Goal: Task Accomplishment & Management: Use online tool/utility

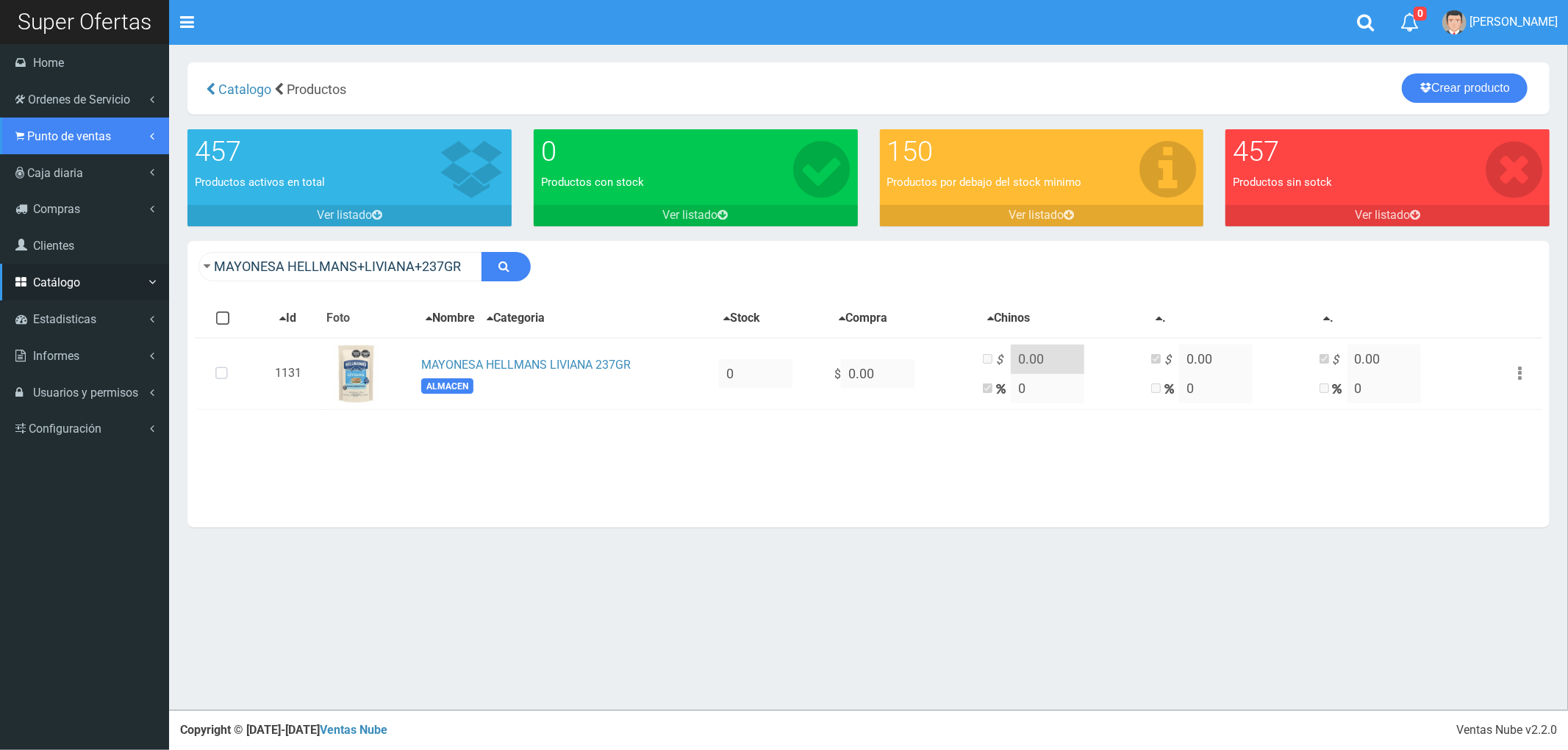
click at [59, 132] on span "Punto de ventas" at bounding box center [69, 136] width 84 height 14
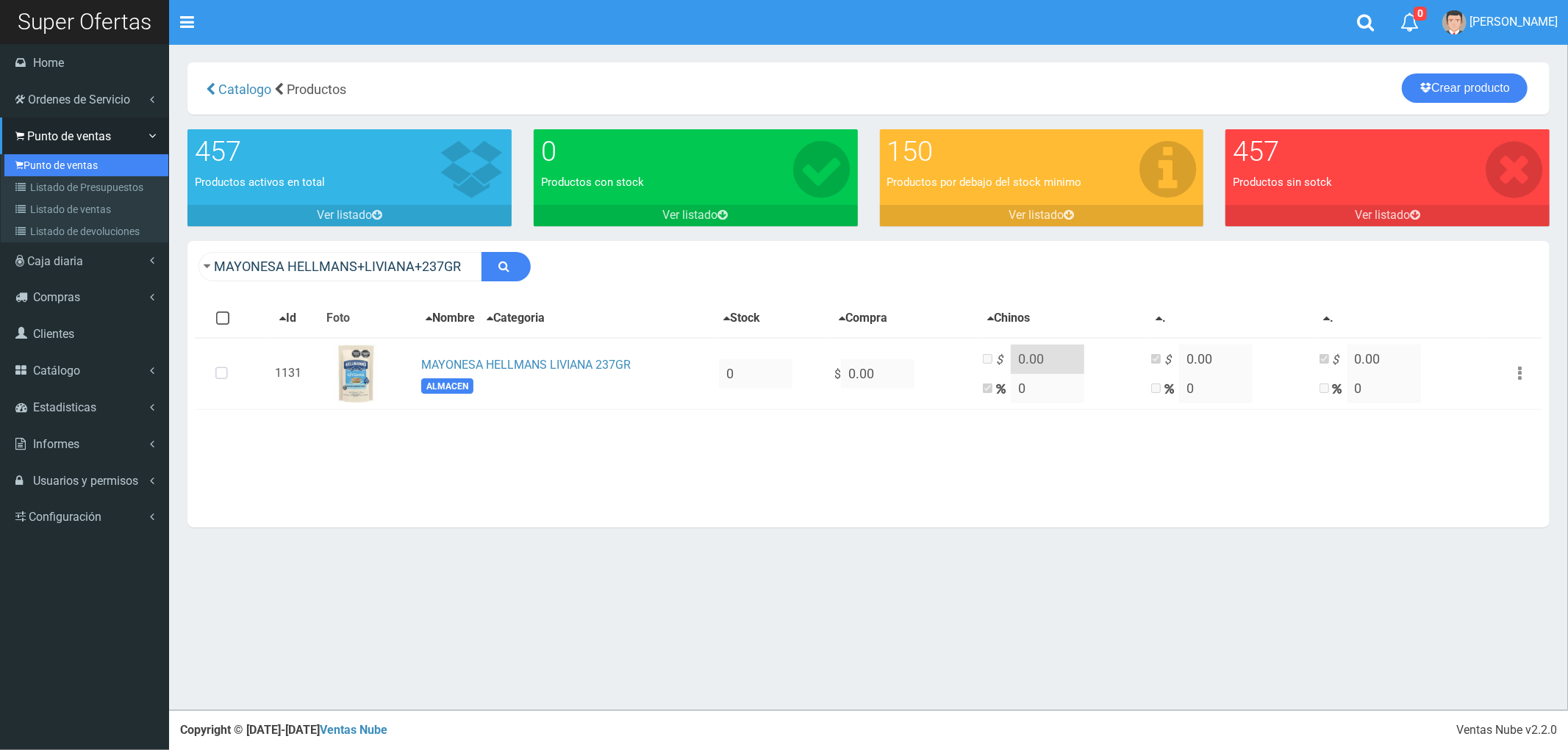
click at [42, 165] on link "Punto de ventas" at bounding box center [87, 166] width 164 height 22
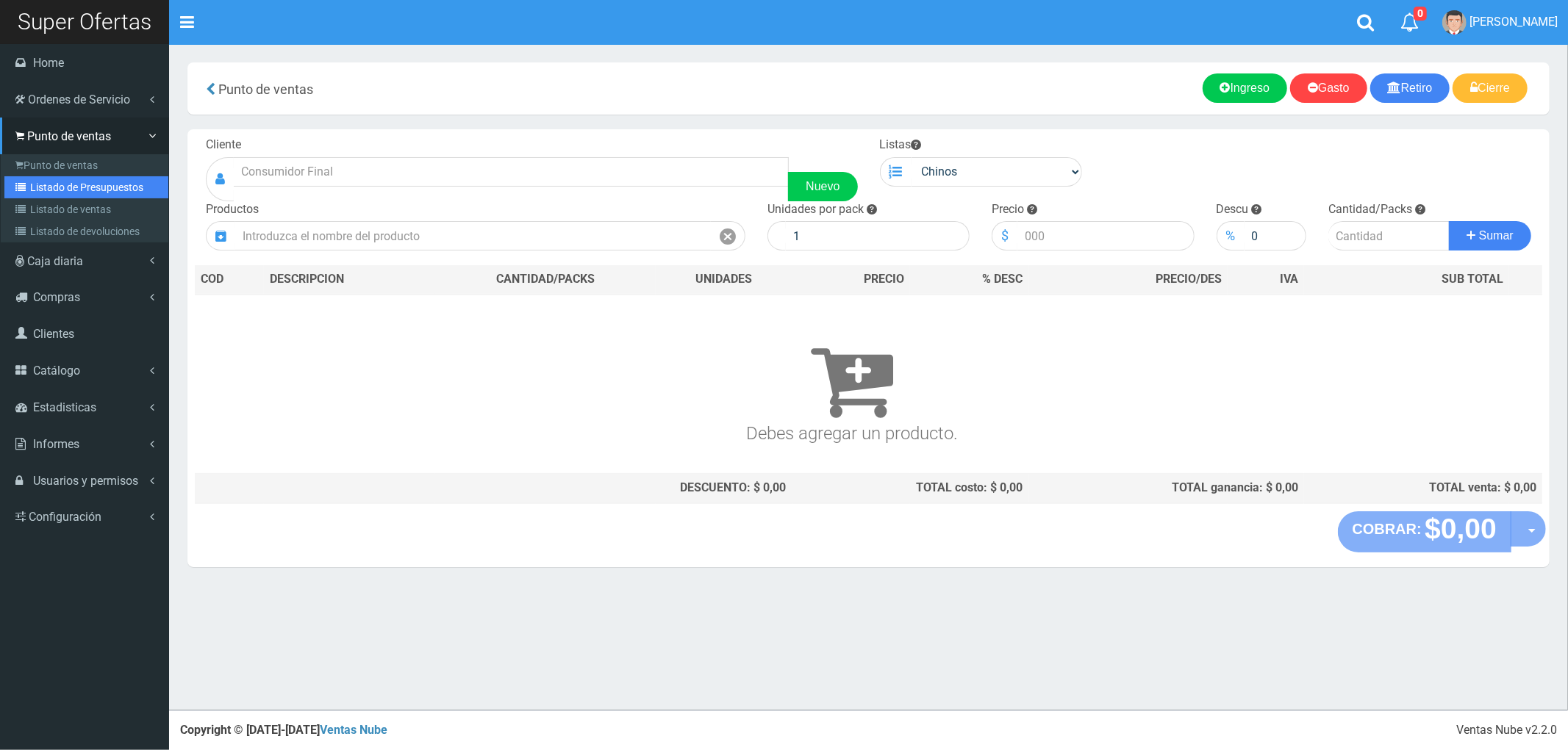
click at [61, 181] on link "Listado de Presupuestos" at bounding box center [87, 188] width 164 height 22
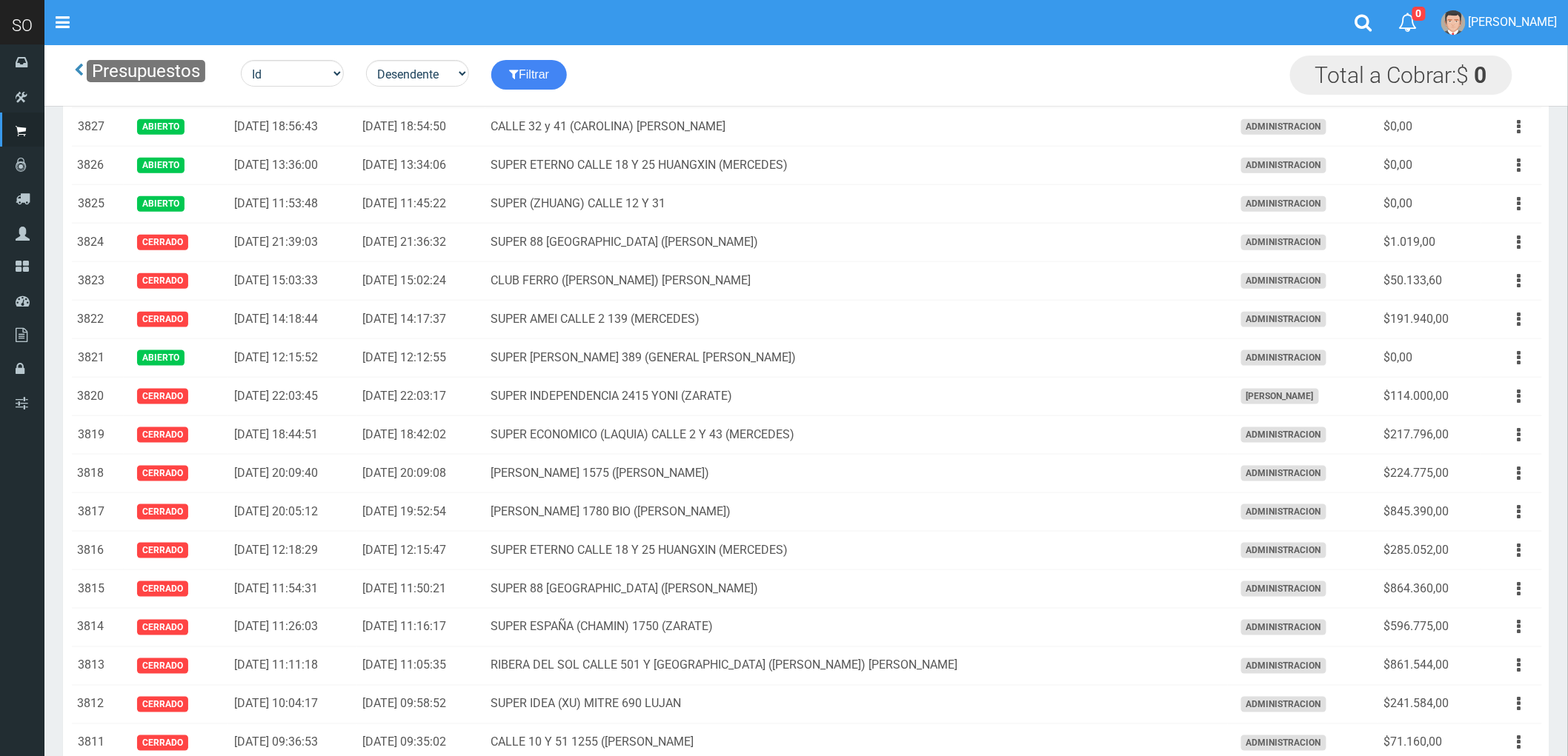
scroll to position [987, 0]
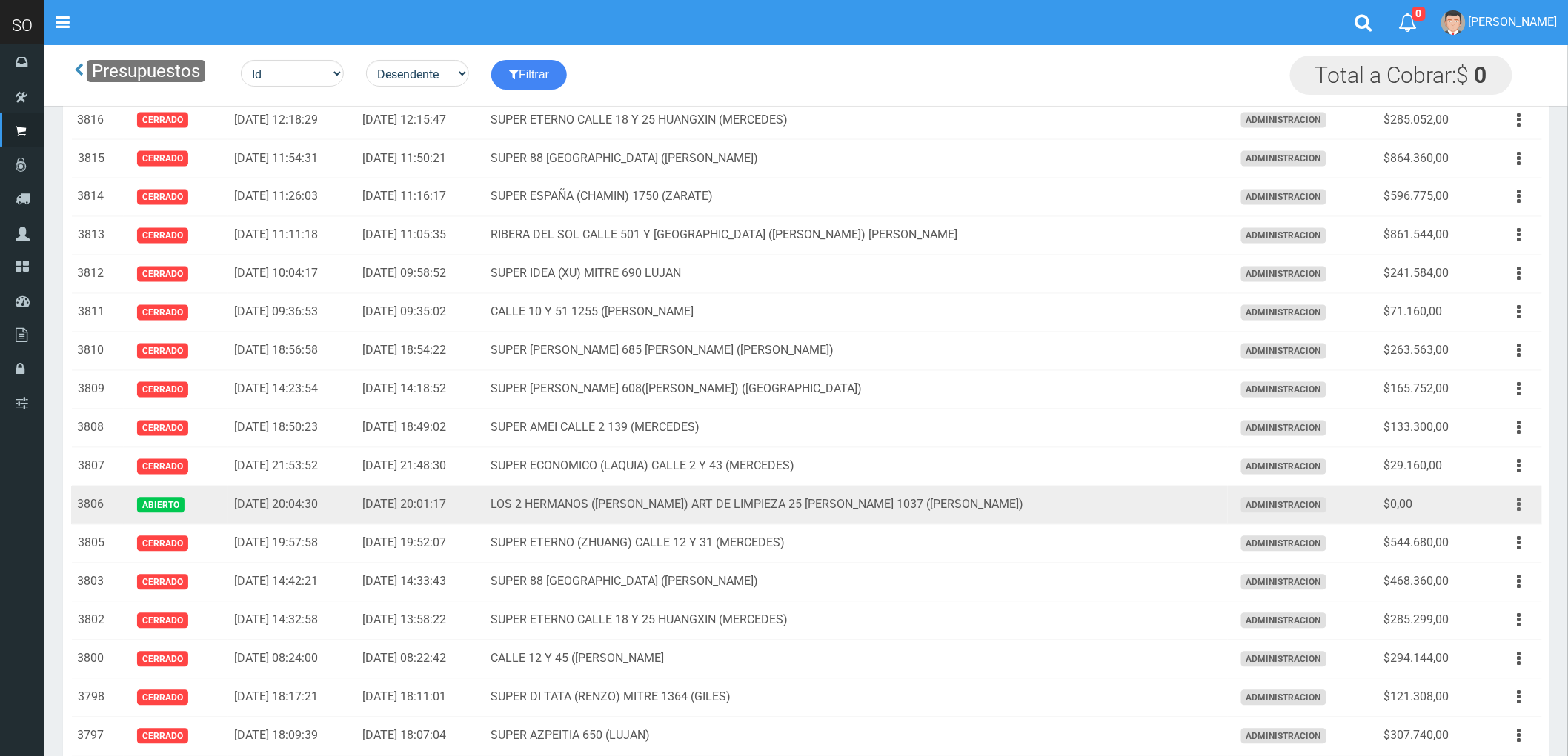
click at [1518, 509] on icon "button" at bounding box center [1519, 506] width 4 height 26
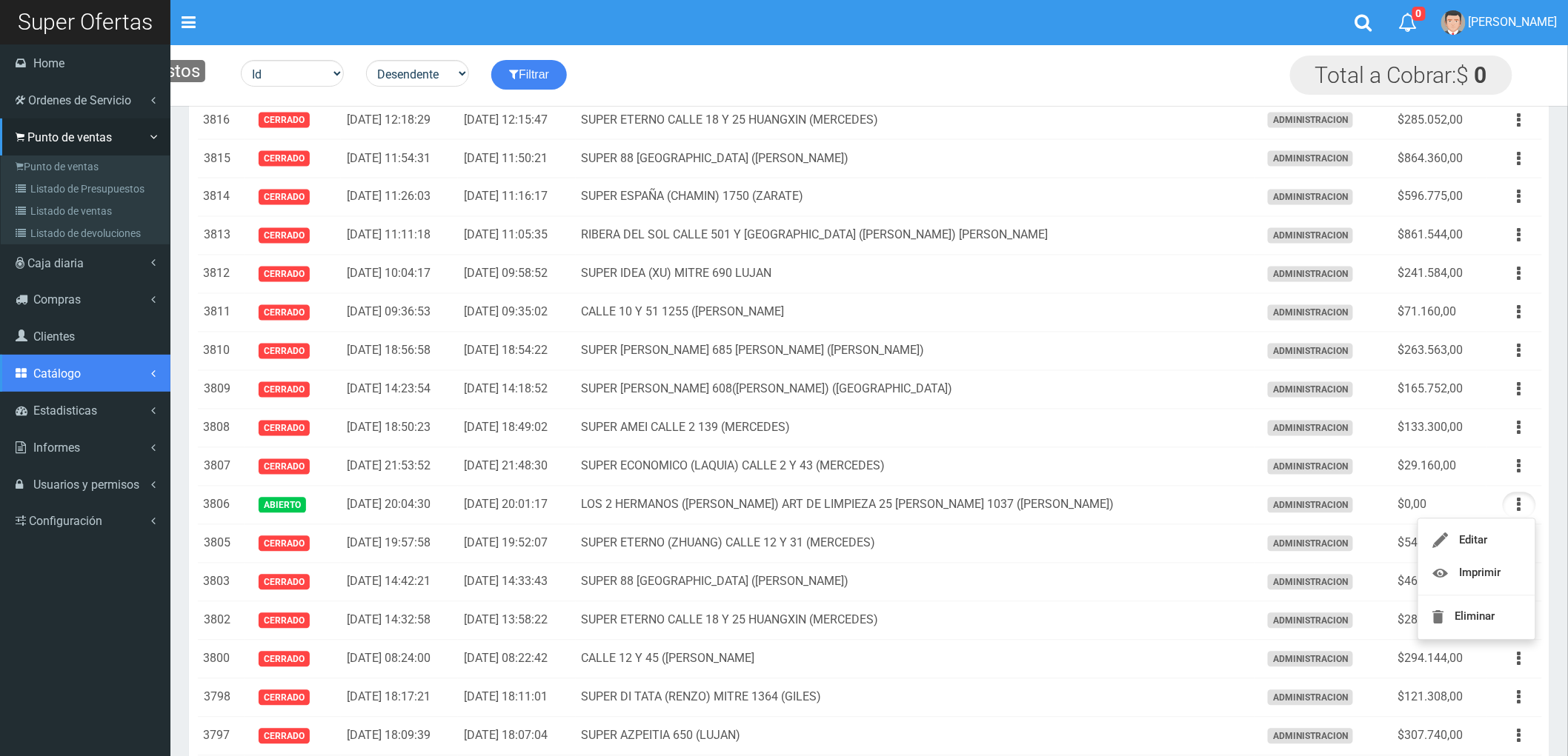
click at [60, 372] on span "Catálogo" at bounding box center [57, 373] width 48 height 14
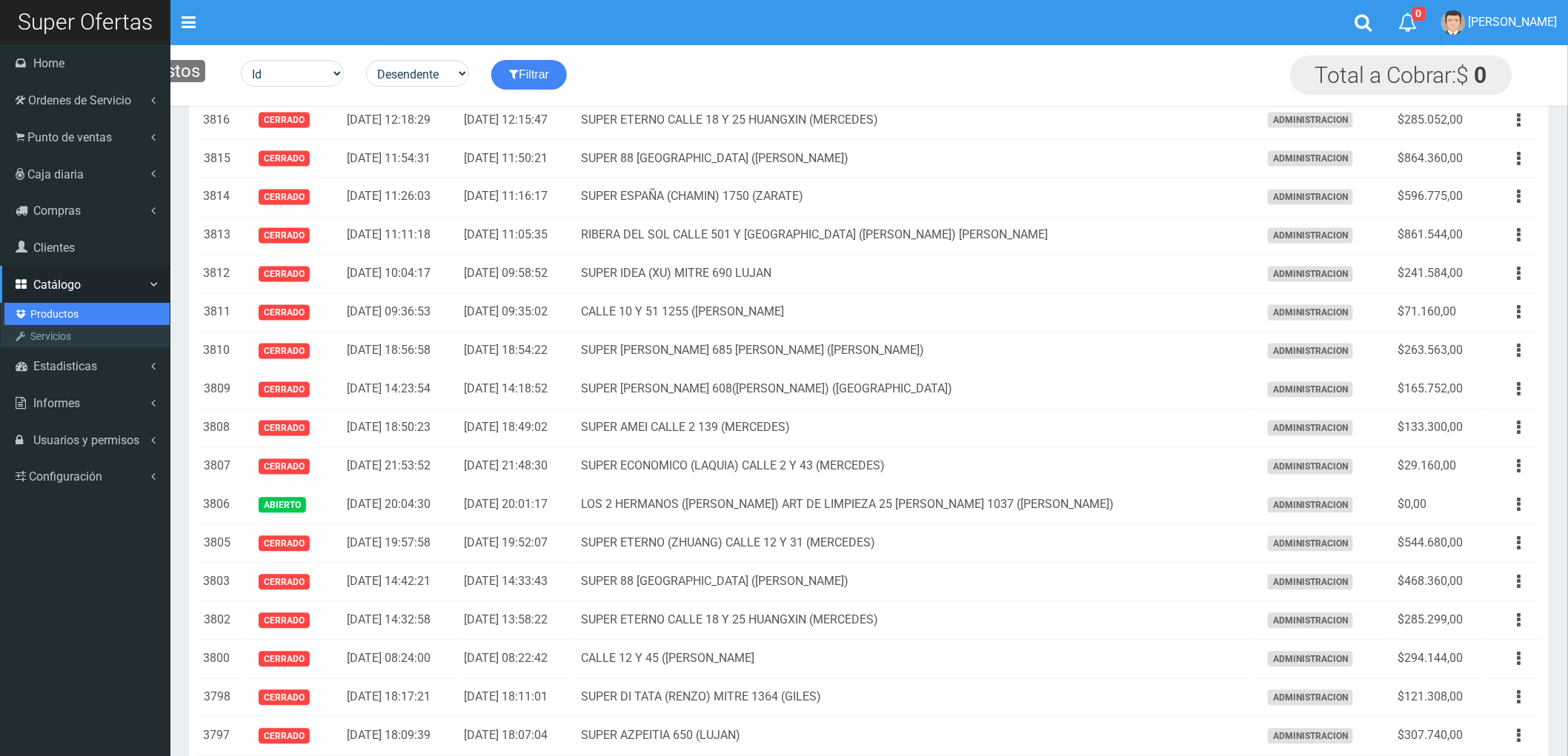
click at [41, 318] on link "Productos" at bounding box center [87, 314] width 165 height 22
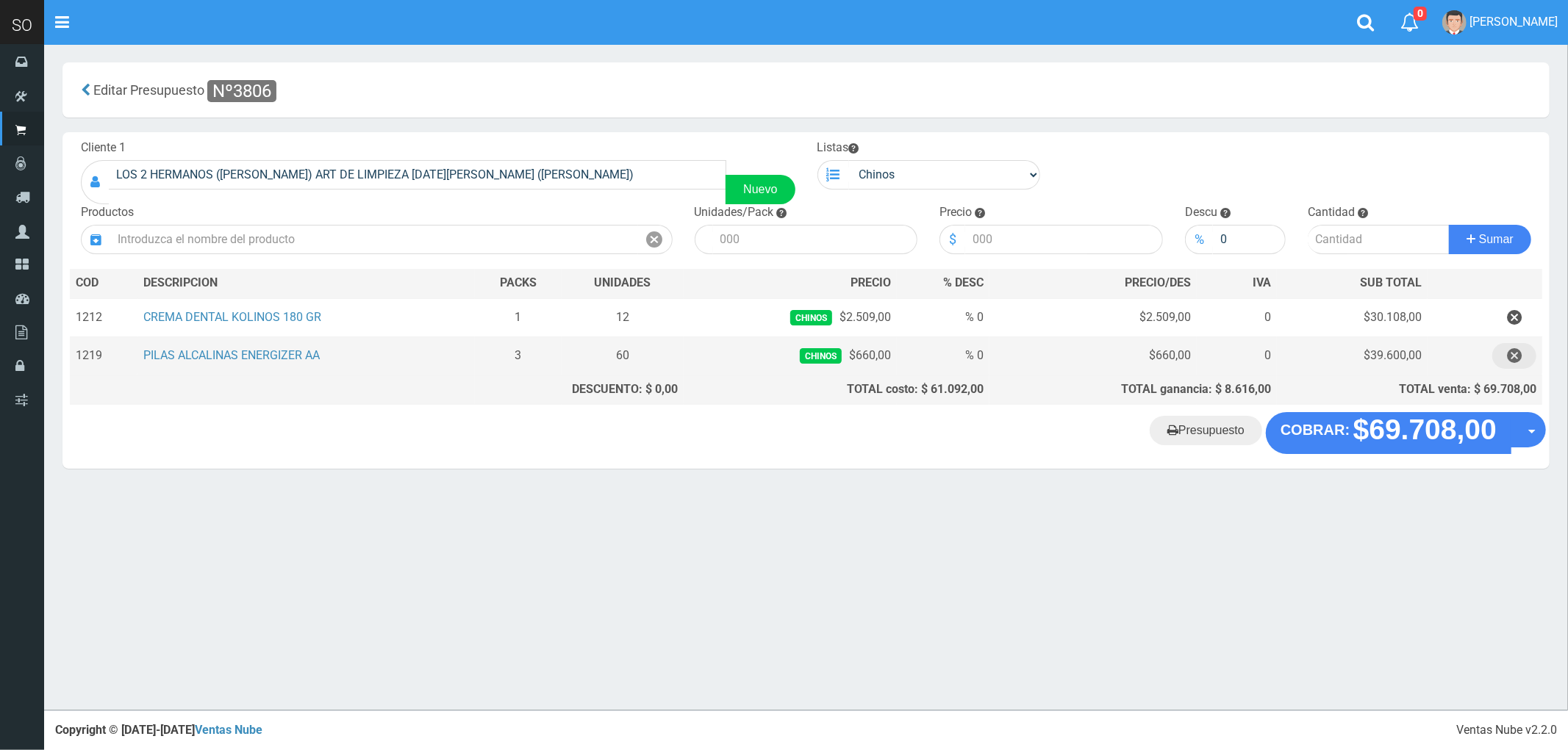
click at [1512, 354] on icon "button" at bounding box center [1514, 356] width 15 height 25
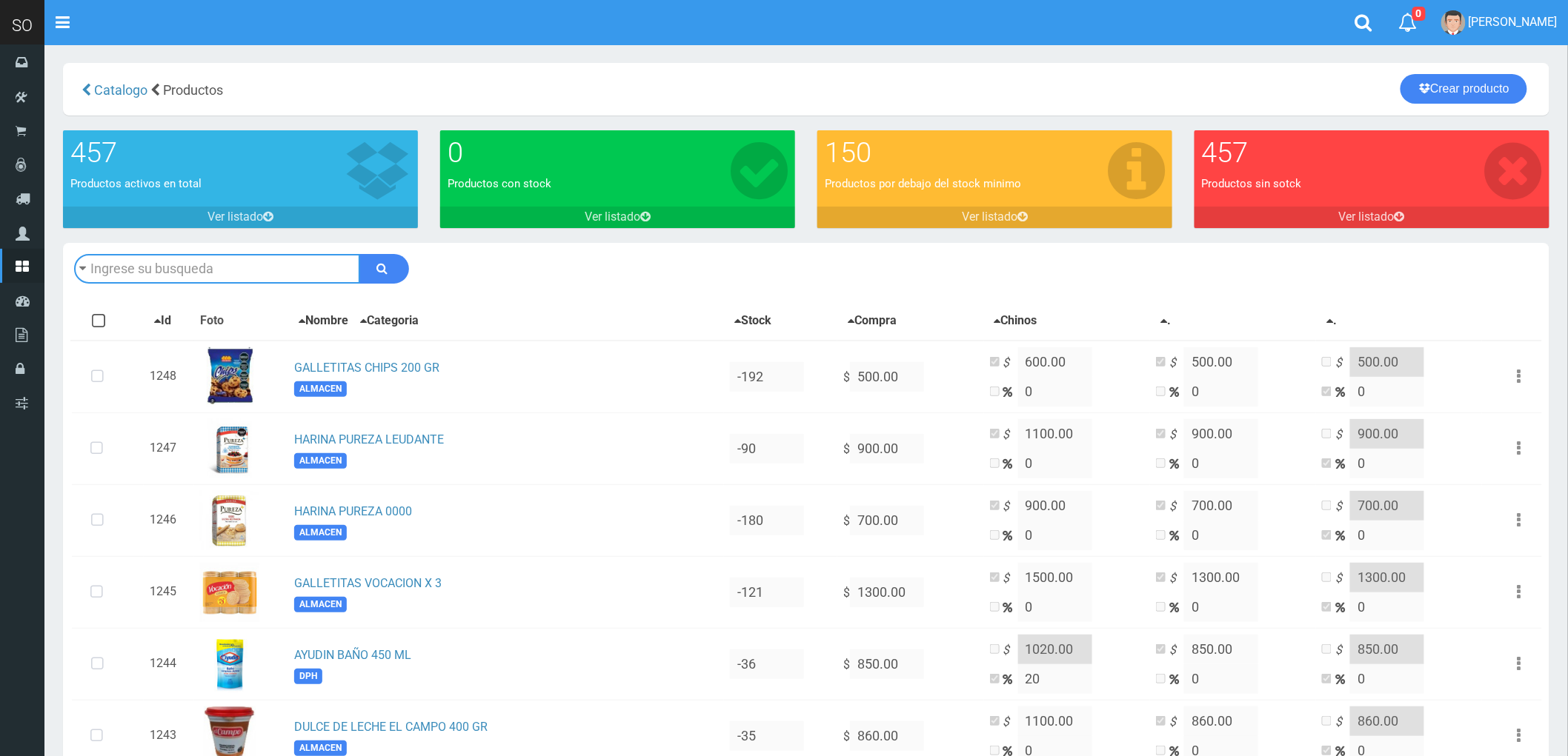
click at [197, 261] on input "text" at bounding box center [218, 269] width 286 height 29
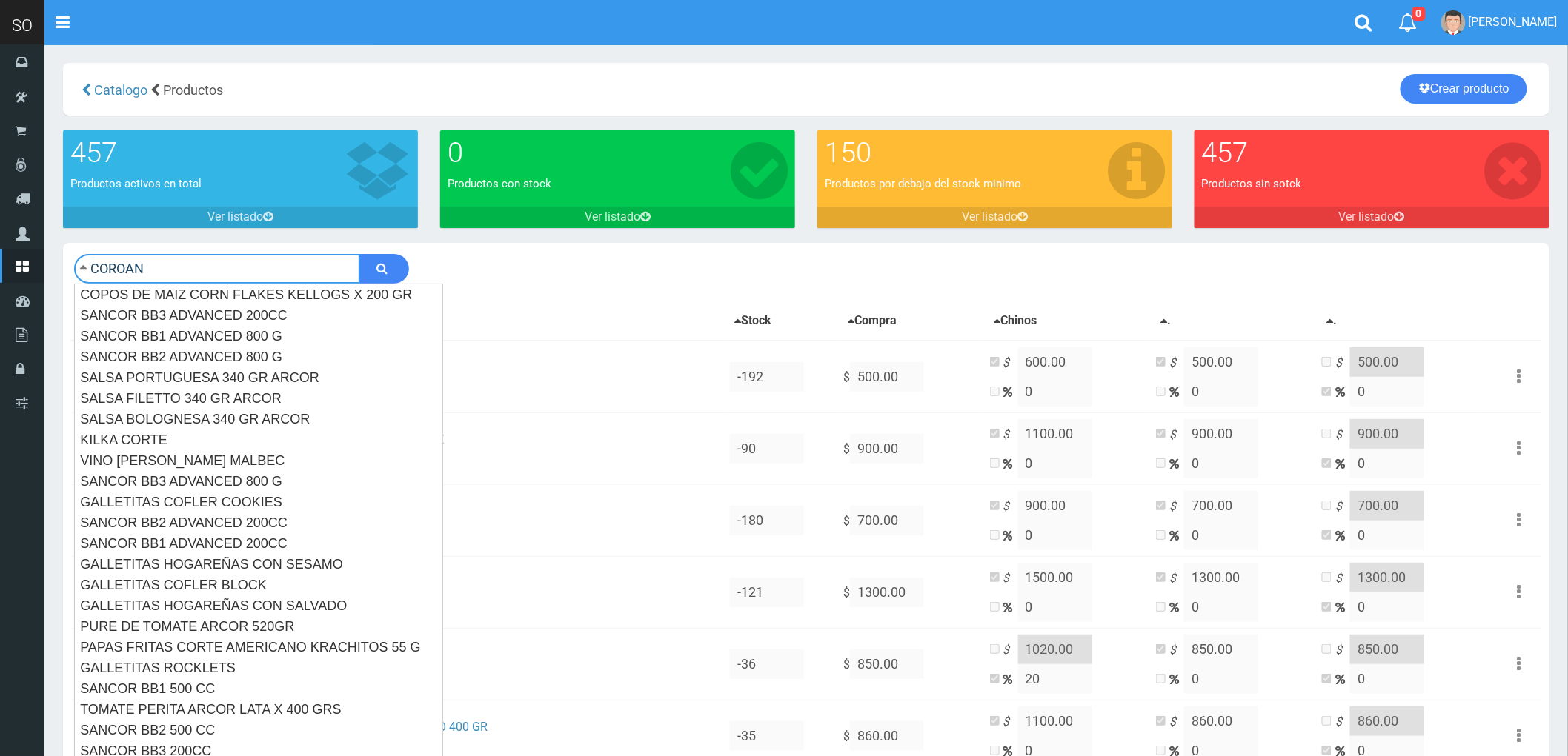
type input "COROAN"
click at [360, 254] on button "submit" at bounding box center [385, 269] width 50 height 29
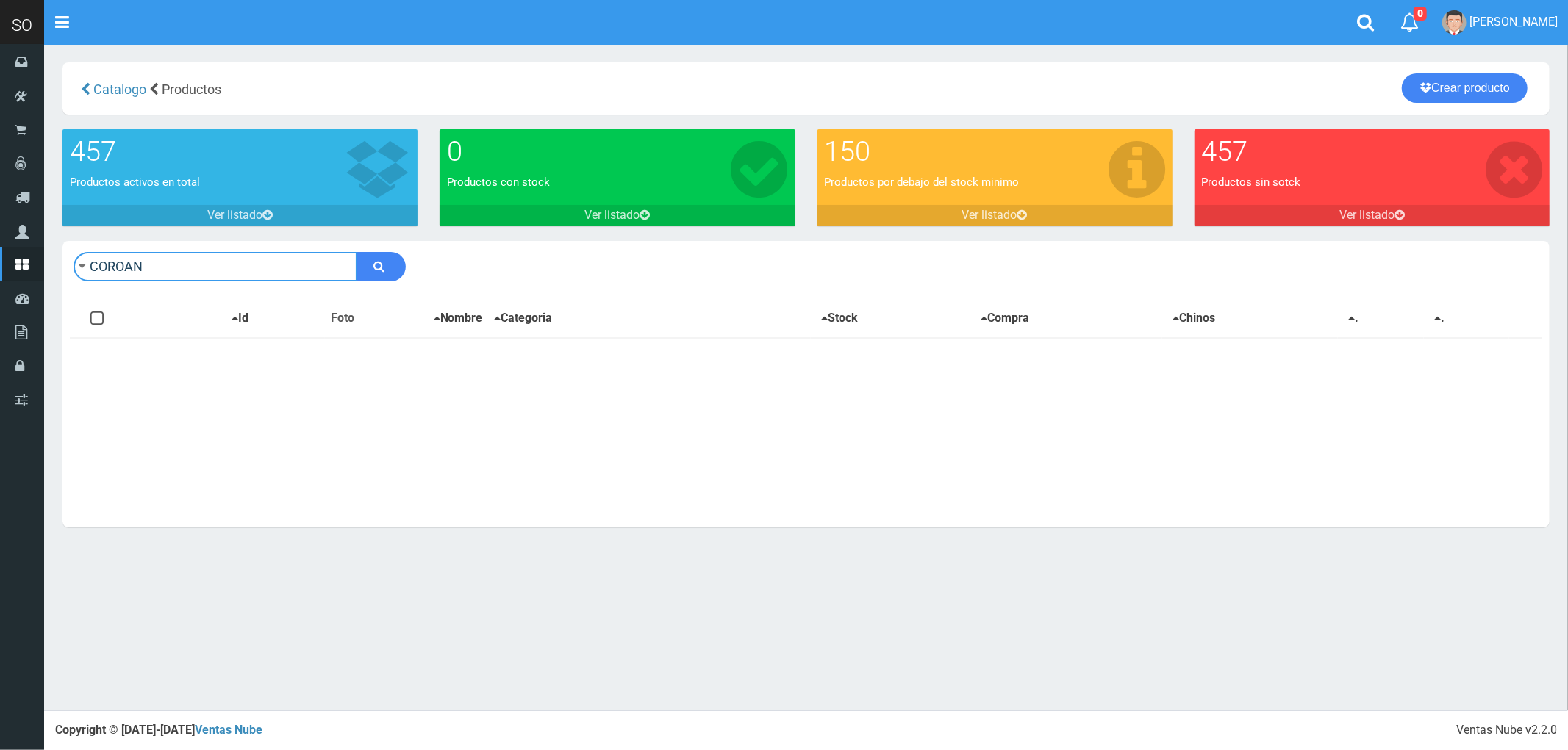
click at [196, 259] on input "COROAN" at bounding box center [216, 267] width 284 height 29
drag, startPoint x: 119, startPoint y: 263, endPoint x: 290, endPoint y: 281, distance: 171.9
click at [290, 281] on div "COROAN Descargar PDF Guardar cambios" at bounding box center [806, 267] width 1487 height 52
type input "CORONA"
click at [357, 252] on button "submit" at bounding box center [382, 267] width 49 height 29
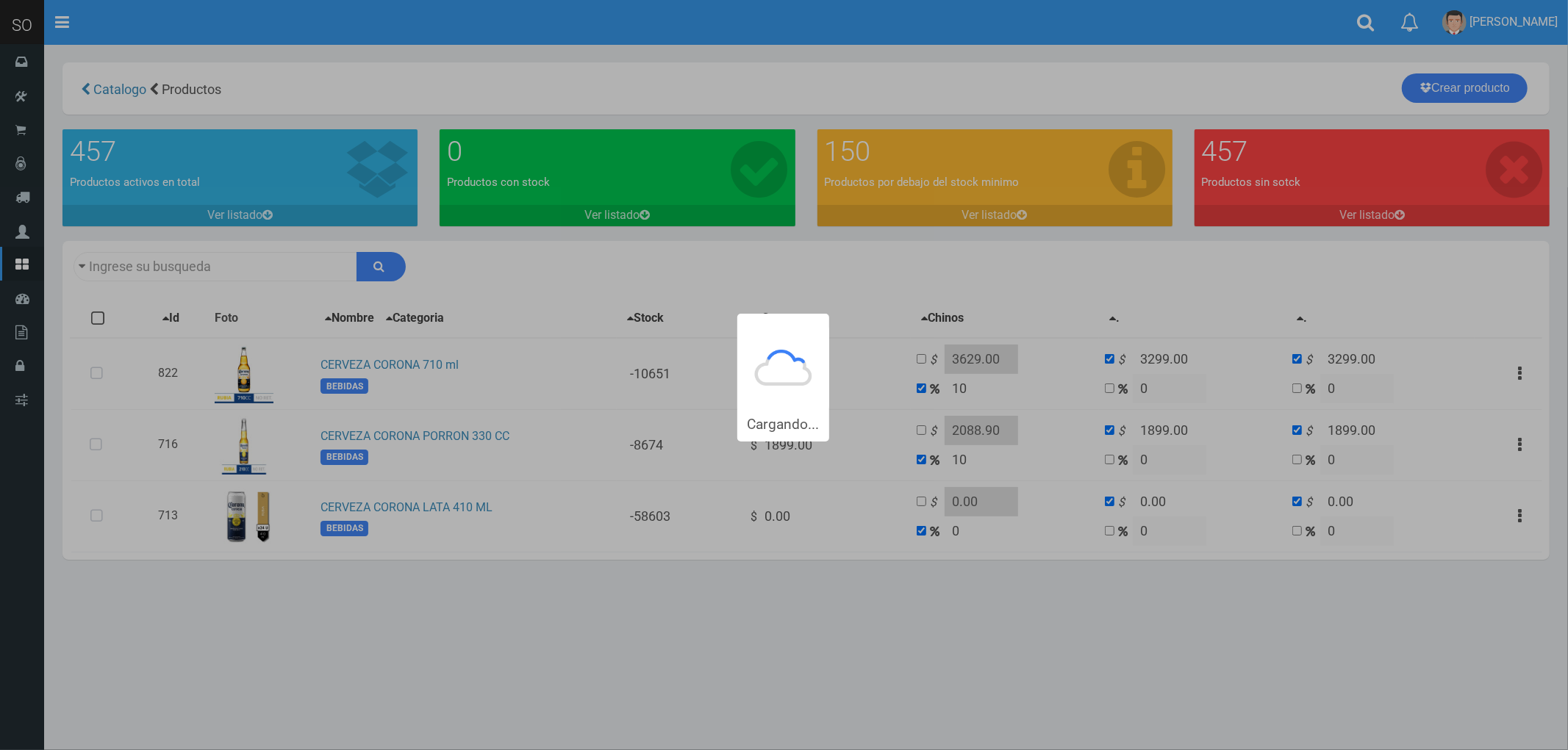
type input "CORONA"
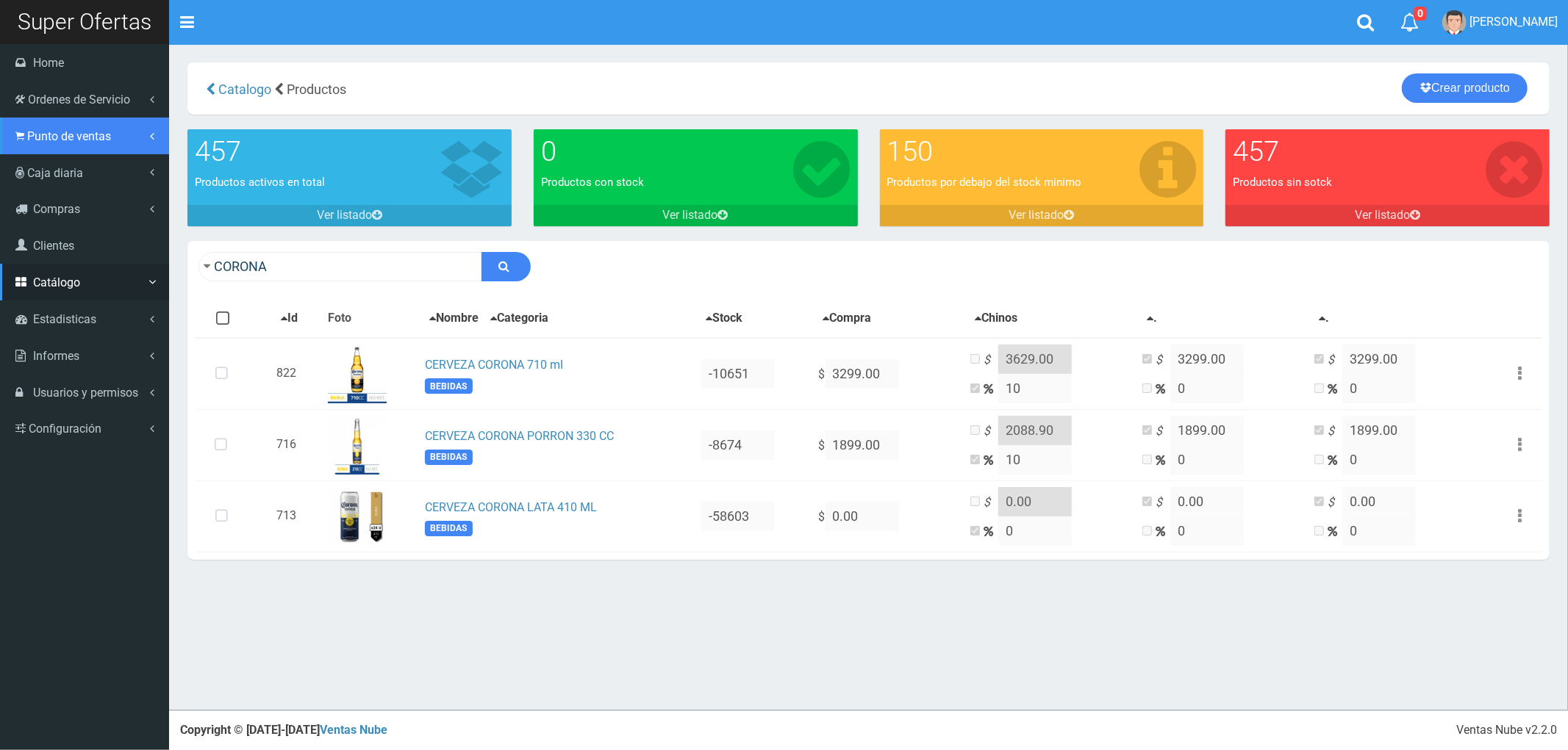
click at [52, 135] on span "Punto de ventas" at bounding box center [69, 136] width 84 height 14
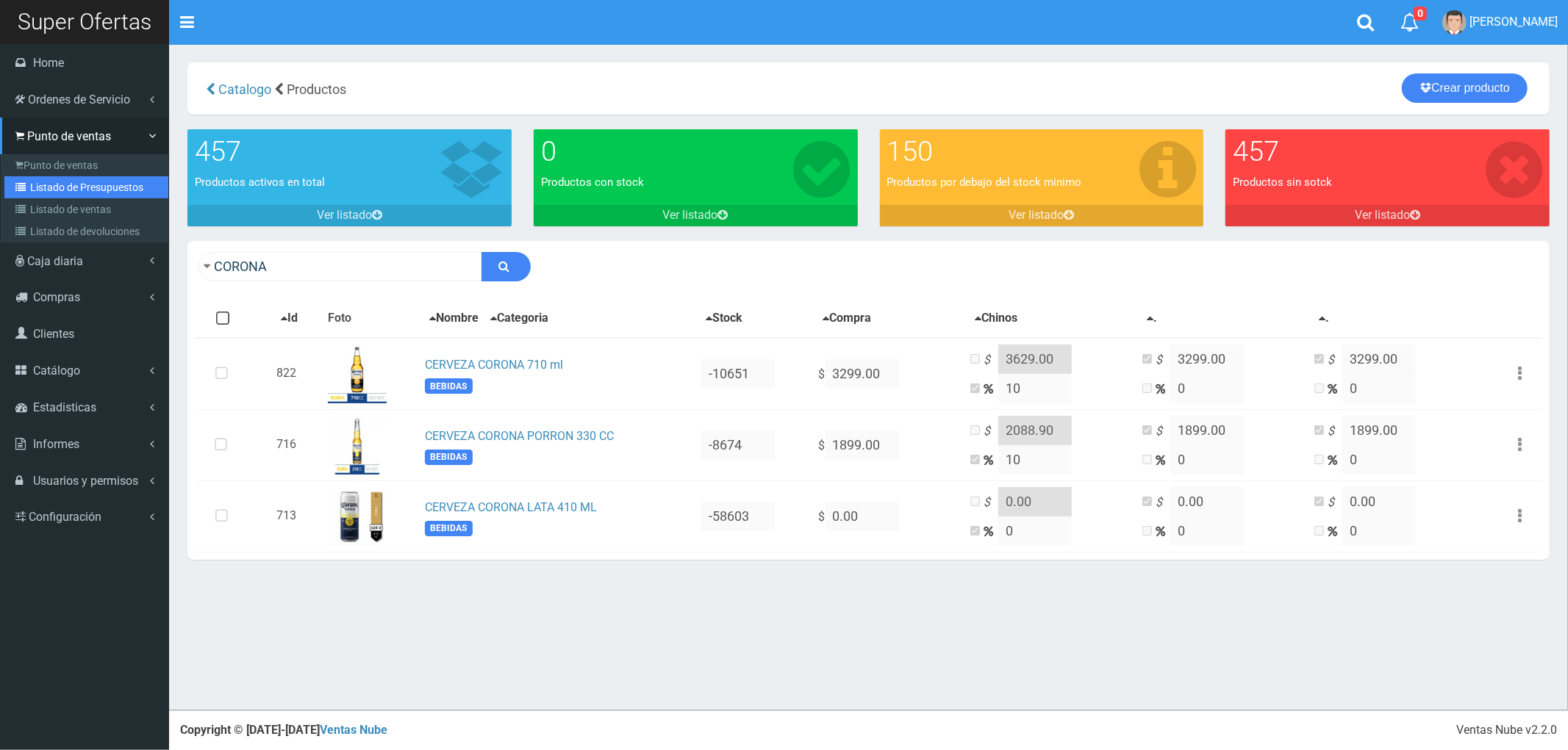
click at [61, 181] on link "Listado de Presupuestos" at bounding box center [87, 188] width 164 height 22
